Goal: Task Accomplishment & Management: Complete application form

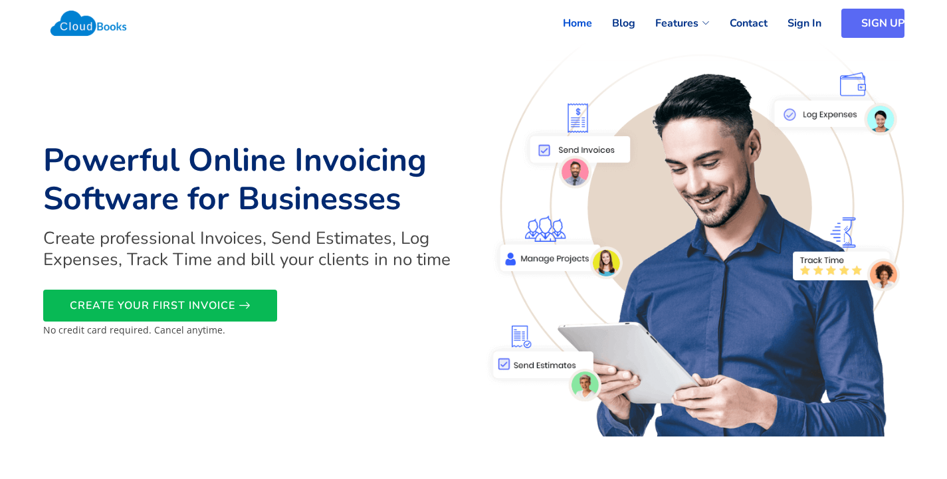
click at [865, 18] on link "SIGN UP" at bounding box center [873, 23] width 63 height 29
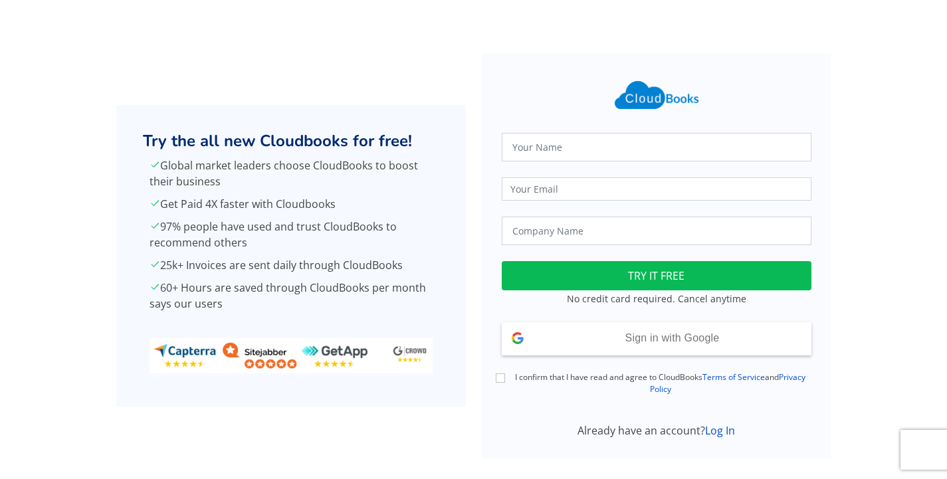
scroll to position [19, 0]
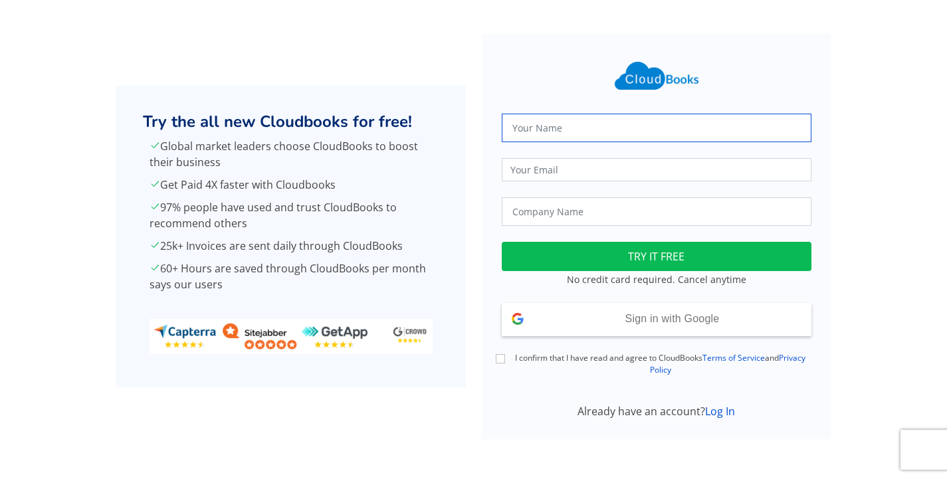
click at [632, 128] on input "text" at bounding box center [657, 128] width 310 height 29
type input "J.J Pvt Ltd"
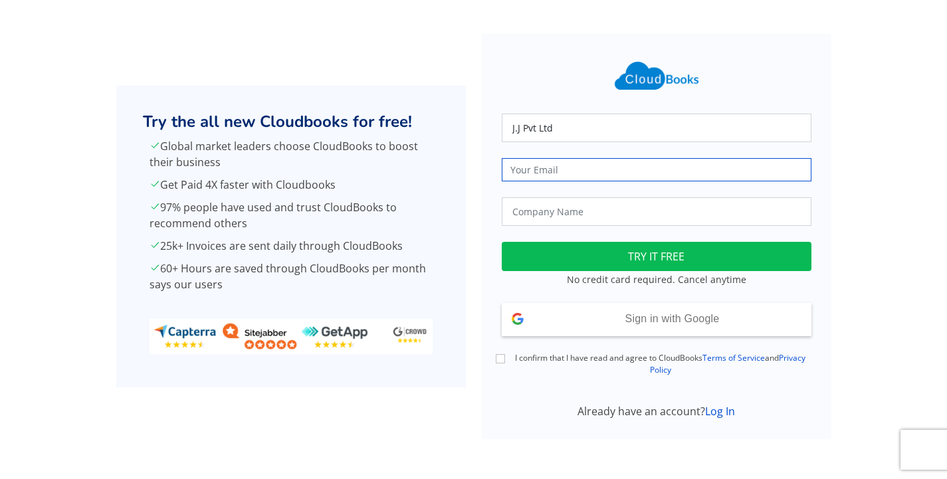
click at [592, 164] on input "email" at bounding box center [657, 169] width 310 height 23
type input "gsurenkanthexams@eloratech"
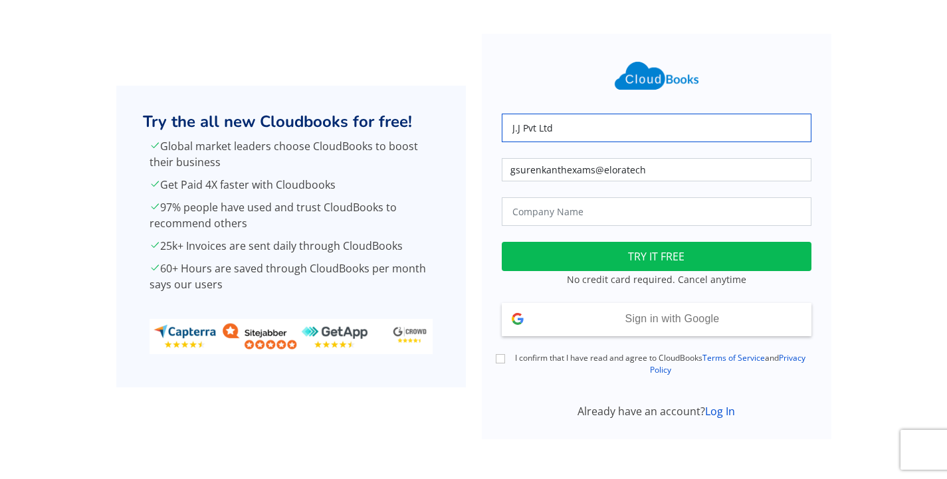
click at [564, 122] on input "J.J Pvt Ltd" at bounding box center [657, 128] width 310 height 29
type input "J"
click at [522, 127] on input "gsurenkanth" at bounding box center [657, 128] width 310 height 29
type input "G Surenkanth"
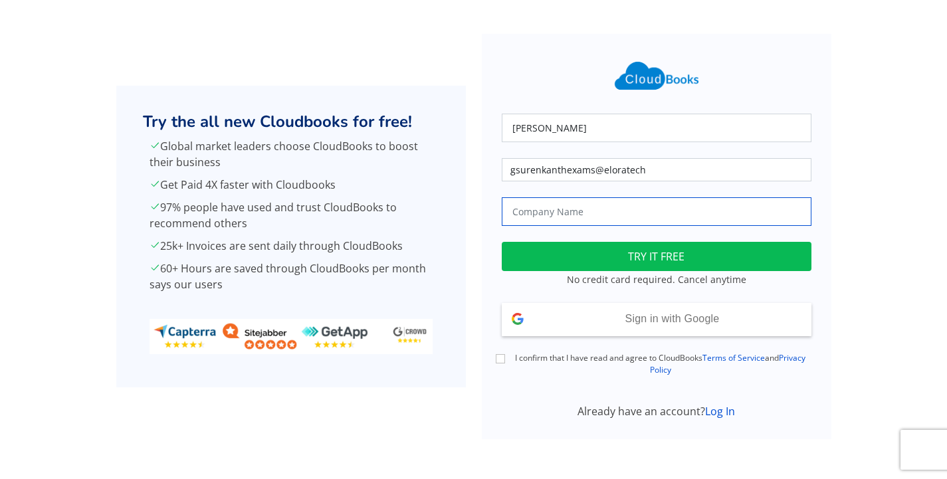
click at [610, 218] on input "text" at bounding box center [657, 211] width 310 height 29
type input "J.J Pvt Ltd"
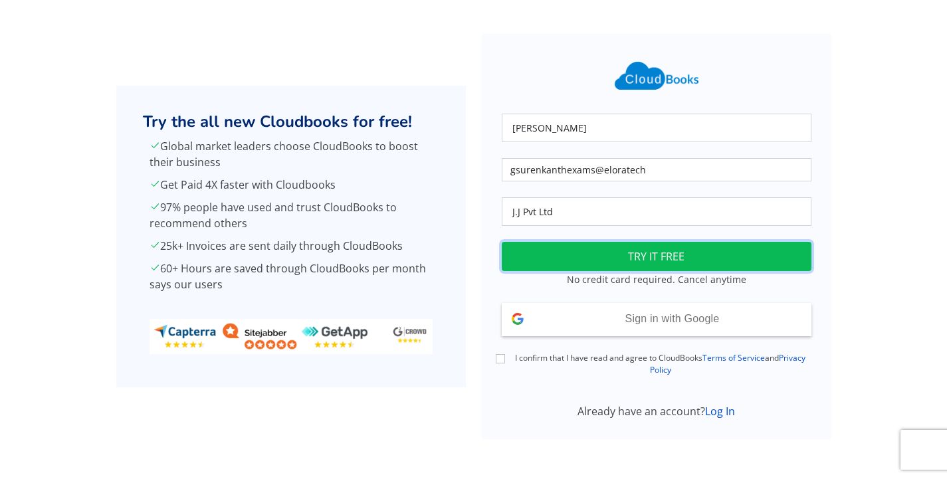
click at [633, 251] on button "TRY IT FREE" at bounding box center [657, 256] width 310 height 29
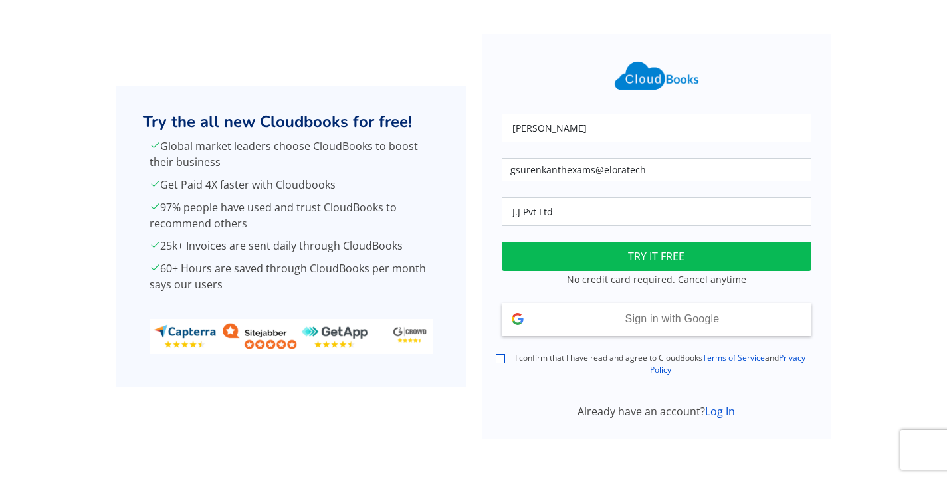
click at [496, 358] on input "I confirm that I have read and agree to CloudBooks Terms of Service and Privacy…" at bounding box center [500, 358] width 9 height 9
checkbox input "true"
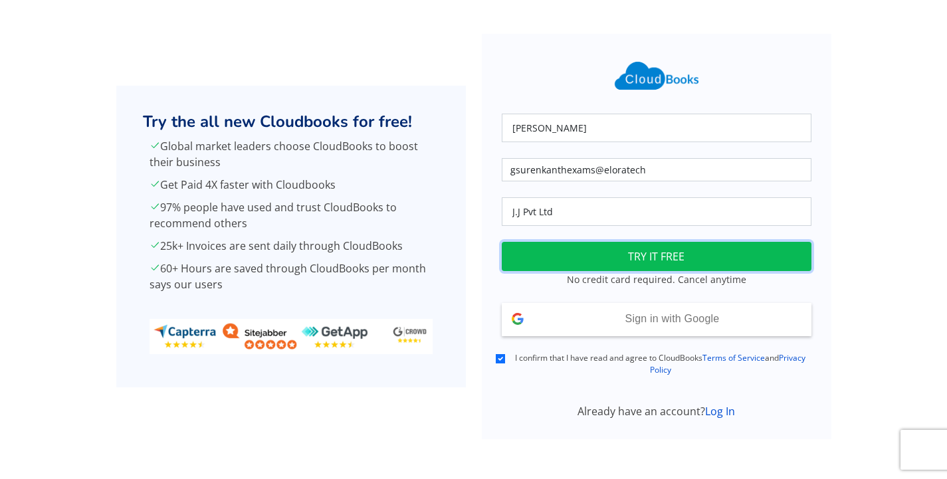
click at [602, 253] on button "TRY IT FREE" at bounding box center [657, 256] width 310 height 29
